Goal: Check status

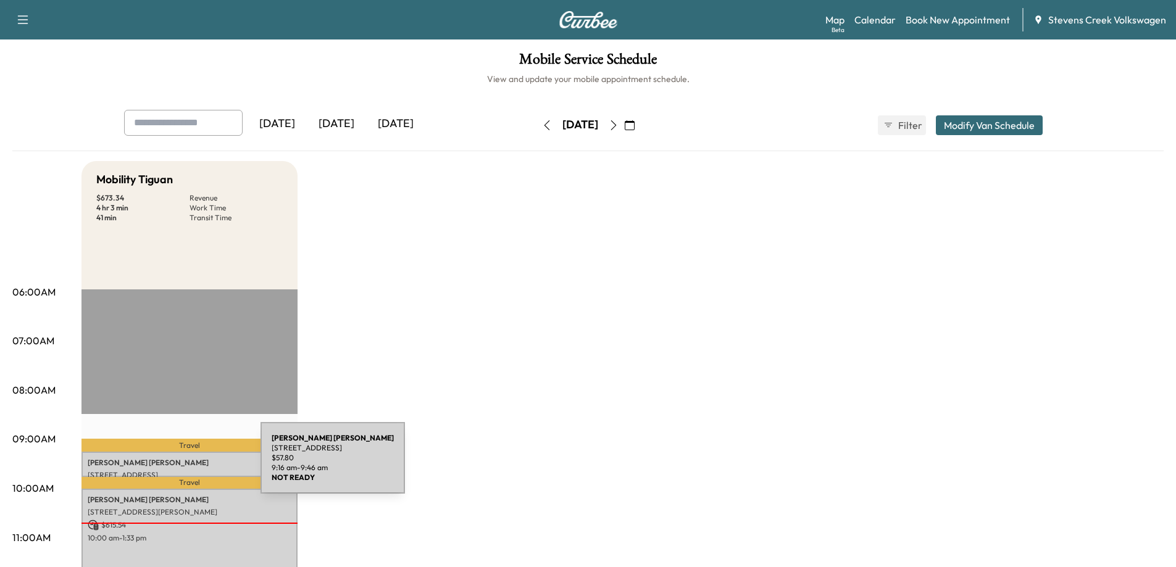
click at [168, 465] on p "[PERSON_NAME]" at bounding box center [190, 463] width 204 height 10
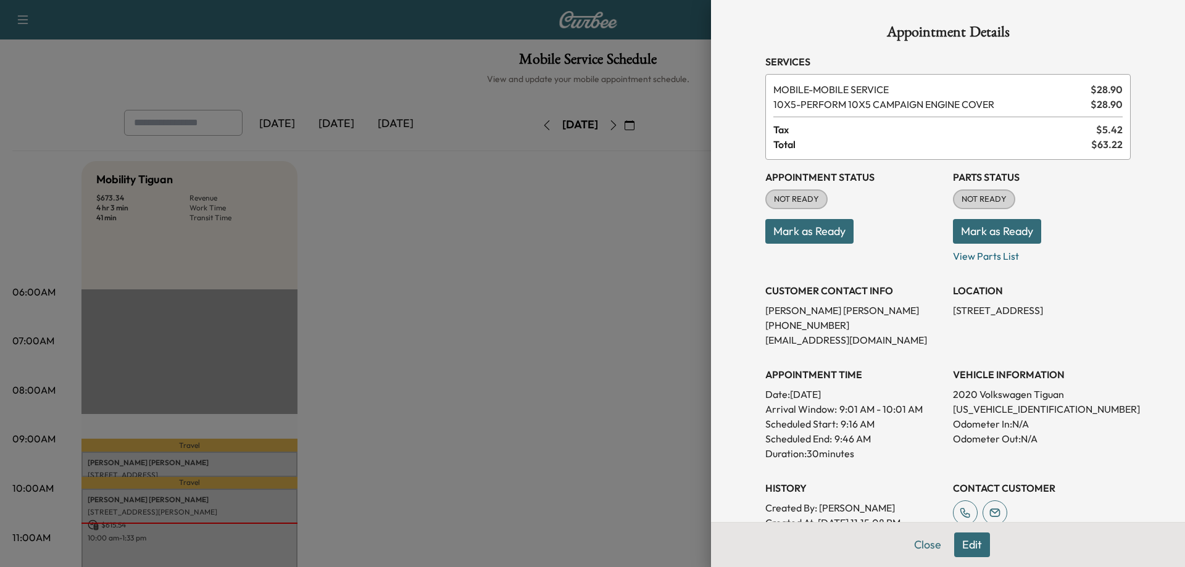
click at [155, 530] on div at bounding box center [592, 283] width 1185 height 567
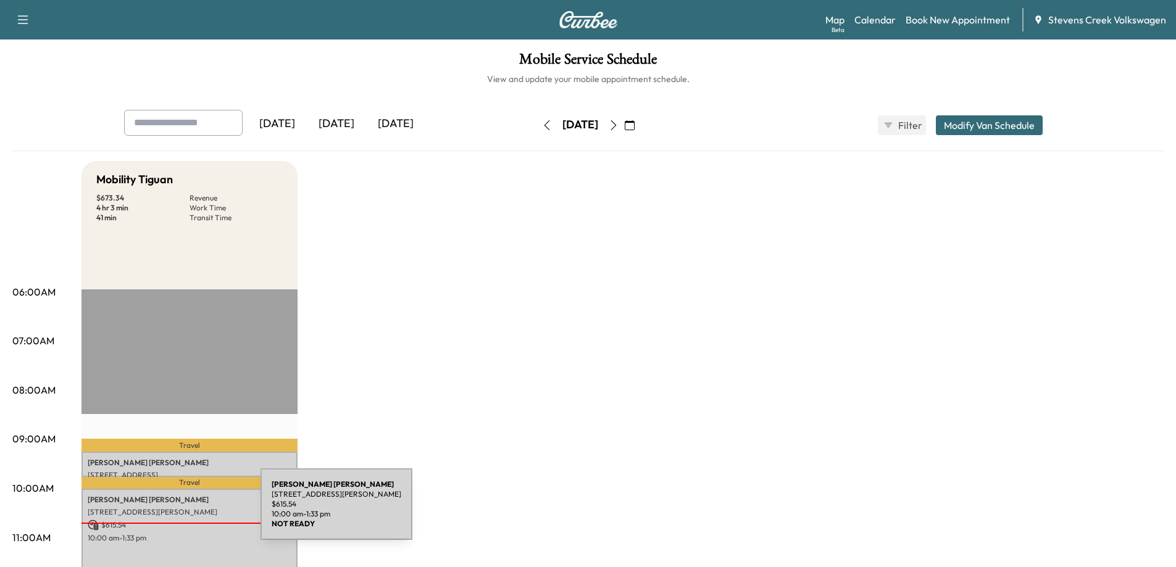
click at [168, 512] on p "[STREET_ADDRESS][PERSON_NAME]" at bounding box center [190, 512] width 204 height 10
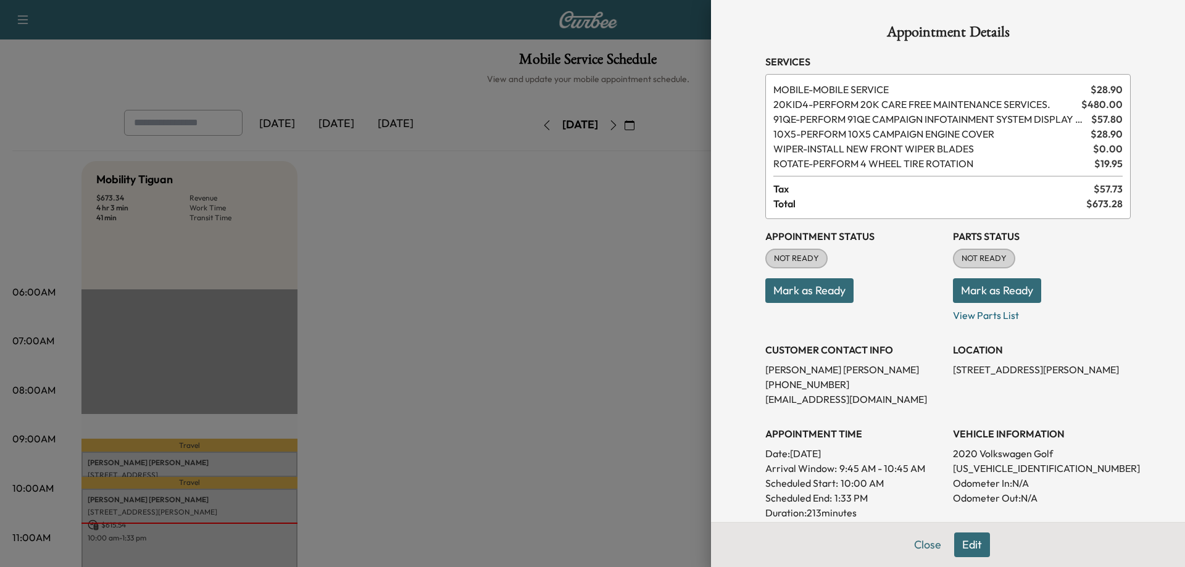
click at [482, 378] on div at bounding box center [592, 283] width 1185 height 567
